Goal: Task Accomplishment & Management: Complete application form

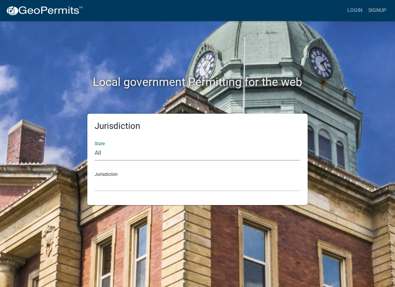
select select "[US_STATE]"
click at [128, 174] on div "Jurisdiction City of [GEOGRAPHIC_DATA], [US_STATE] City of [GEOGRAPHIC_DATA], […" at bounding box center [198, 179] width 206 height 25
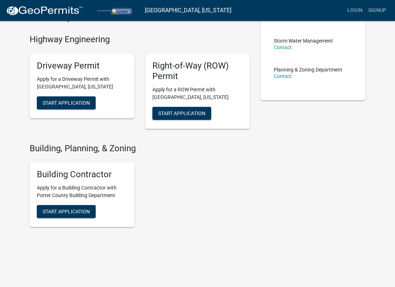
scroll to position [160, 0]
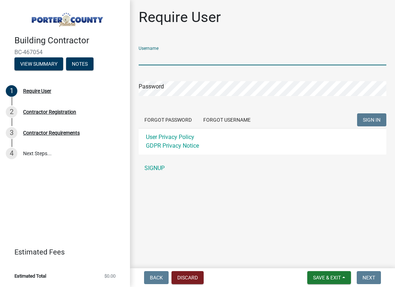
type input "GLPP"
click at [372, 120] on button "SIGN IN" at bounding box center [371, 119] width 29 height 13
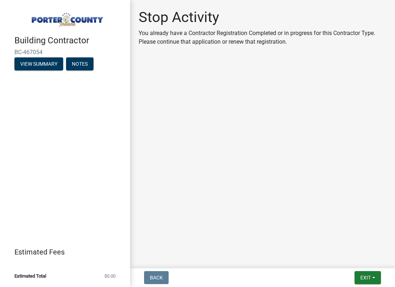
click at [186, 51] on div "Stop Activity You already have a Contractor Registration Completed or in progre…" at bounding box center [263, 30] width 248 height 43
click at [357, 278] on button "Exit" at bounding box center [368, 277] width 26 height 13
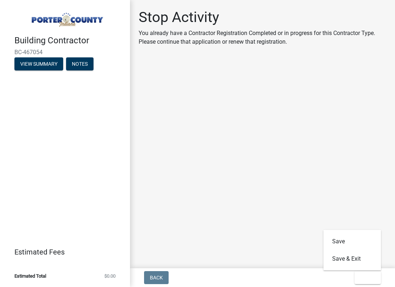
click at [293, 235] on main "Stop Activity You already have a Contractor Registration Completed or in progre…" at bounding box center [262, 133] width 265 height 266
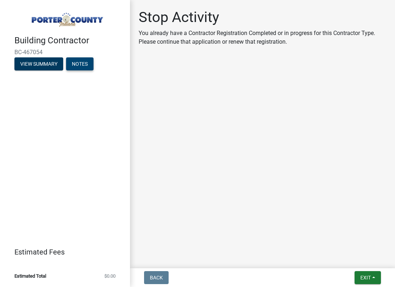
drag, startPoint x: 92, startPoint y: 74, endPoint x: 91, endPoint y: 69, distance: 5.9
click at [91, 69] on header "Building Contractor BC-467054 View Summary Notes" at bounding box center [65, 39] width 130 height 78
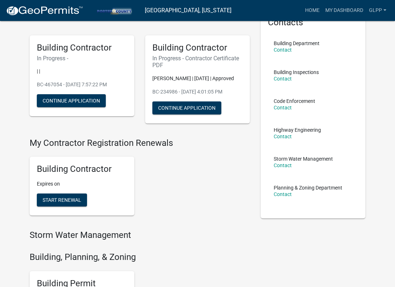
scroll to position [43, 0]
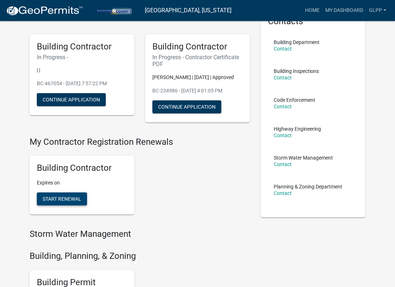
click at [73, 197] on span "Start Renewal" at bounding box center [62, 199] width 39 height 6
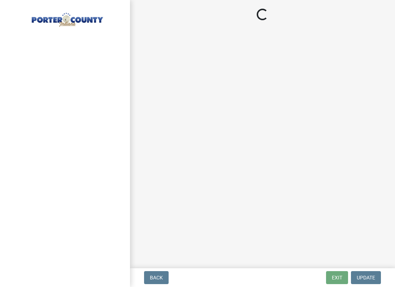
select select "MI"
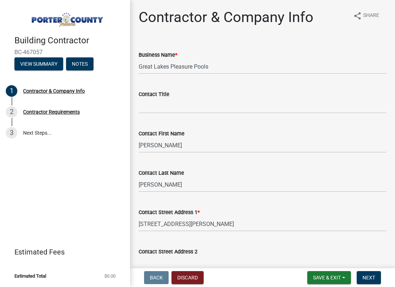
click at [205, 91] on div "Contact Title" at bounding box center [263, 94] width 248 height 9
click at [189, 102] on input "Contact Title" at bounding box center [263, 106] width 248 height 15
type input "Owner"
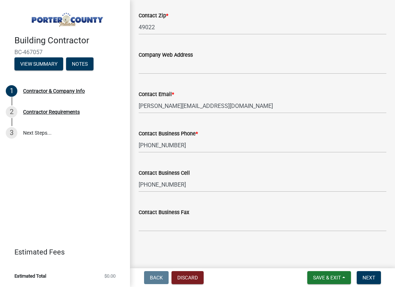
scroll to position [364, 0]
click at [365, 275] on span "Next" at bounding box center [369, 278] width 13 height 6
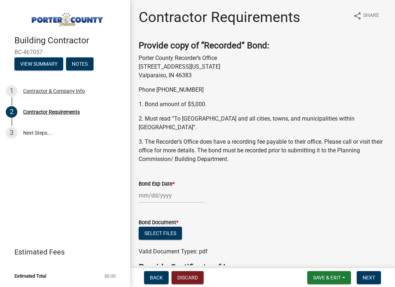
scroll to position [0, 0]
click at [242, 195] on wm-data-entity-input "Bond Exp Date *" at bounding box center [263, 189] width 248 height 40
click at [189, 190] on div at bounding box center [172, 195] width 66 height 15
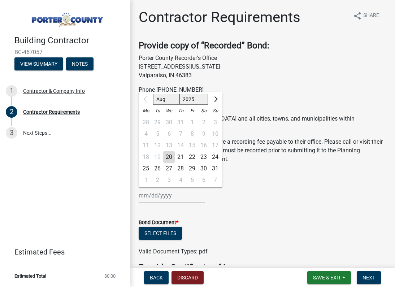
click at [241, 227] on div "Select files" at bounding box center [263, 234] width 248 height 15
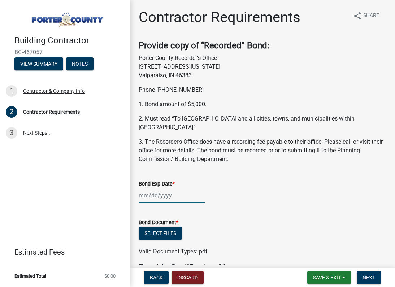
click at [160, 191] on div at bounding box center [172, 195] width 66 height 15
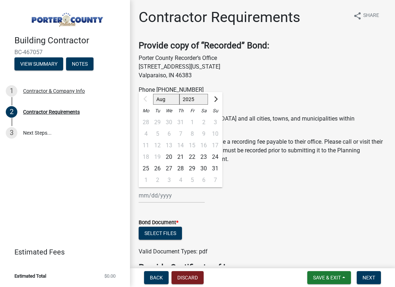
click at [217, 94] on button "Next month" at bounding box center [215, 100] width 9 height 12
select select "12"
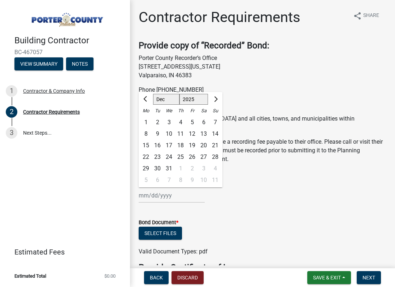
click at [146, 140] on div "15" at bounding box center [146, 146] width 12 height 12
type input "[DATE]"
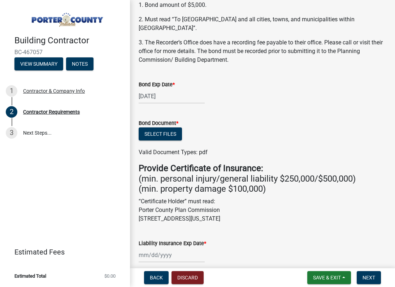
scroll to position [100, 0]
click at [161, 127] on button "Select files" at bounding box center [160, 133] width 43 height 13
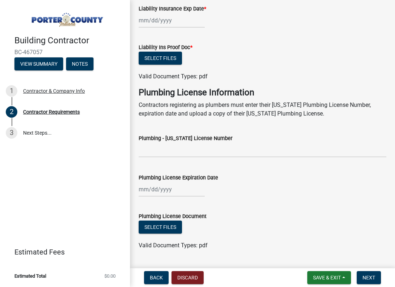
scroll to position [370, 0]
click at [336, 278] on span "Save & Exit" at bounding box center [327, 278] width 28 height 6
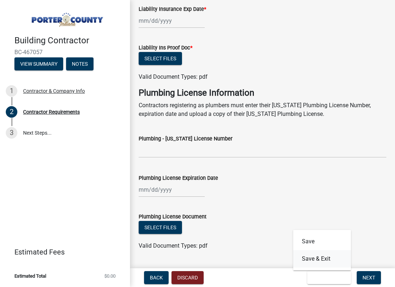
click at [316, 257] on button "Save & Exit" at bounding box center [322, 258] width 58 height 17
